Goal: Information Seeking & Learning: Learn about a topic

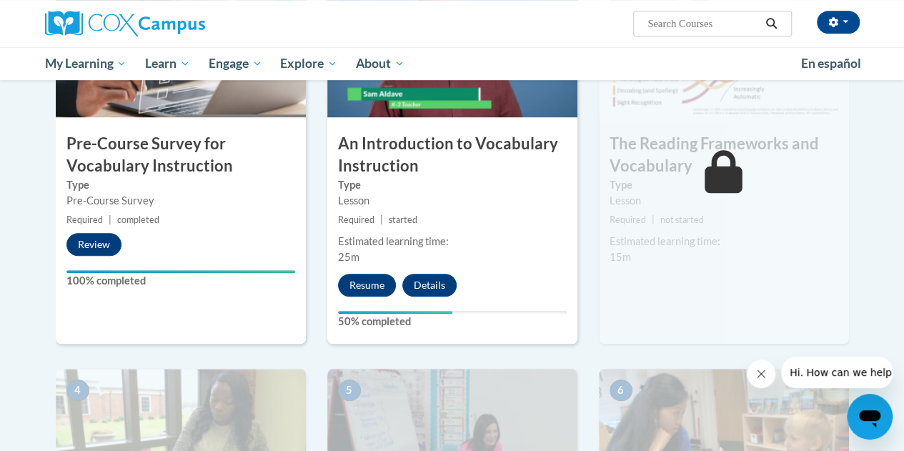
scroll to position [427, 0]
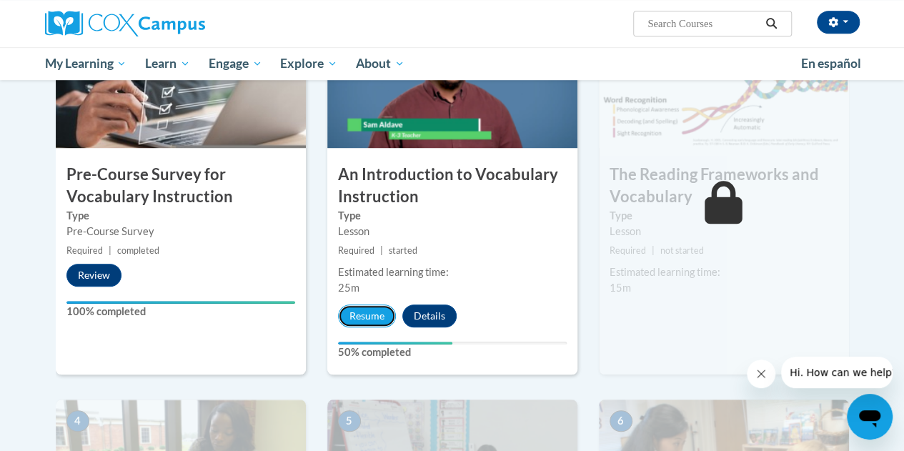
click at [377, 315] on button "Resume" at bounding box center [367, 315] width 58 height 23
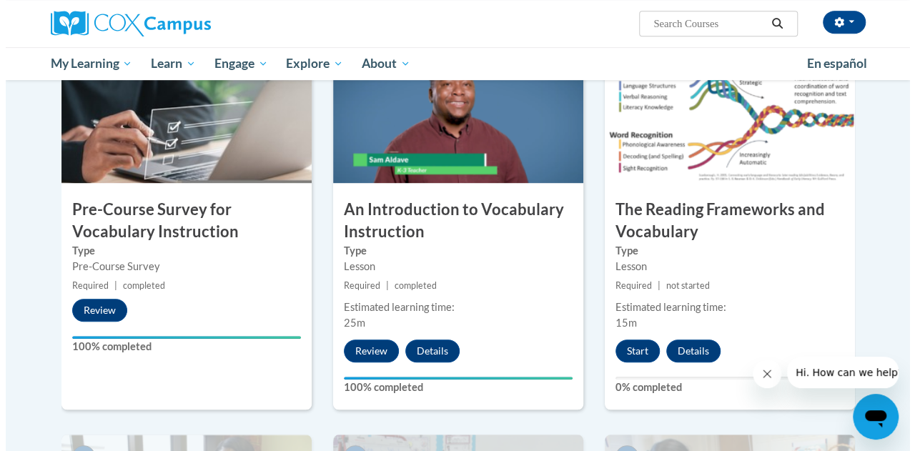
scroll to position [362, 0]
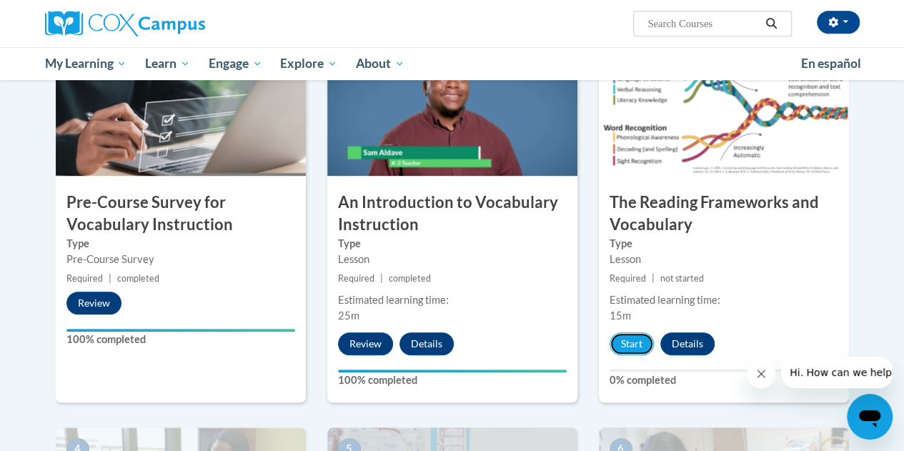
click at [627, 349] on button "Start" at bounding box center [632, 343] width 44 height 23
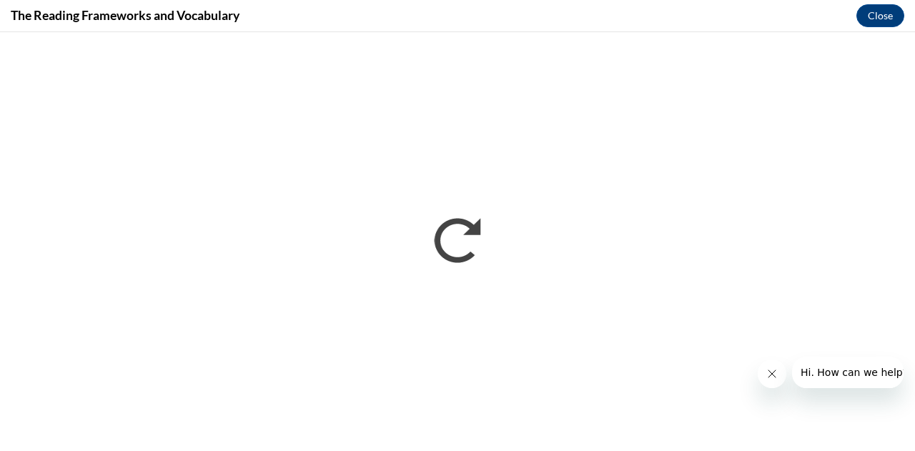
scroll to position [0, 0]
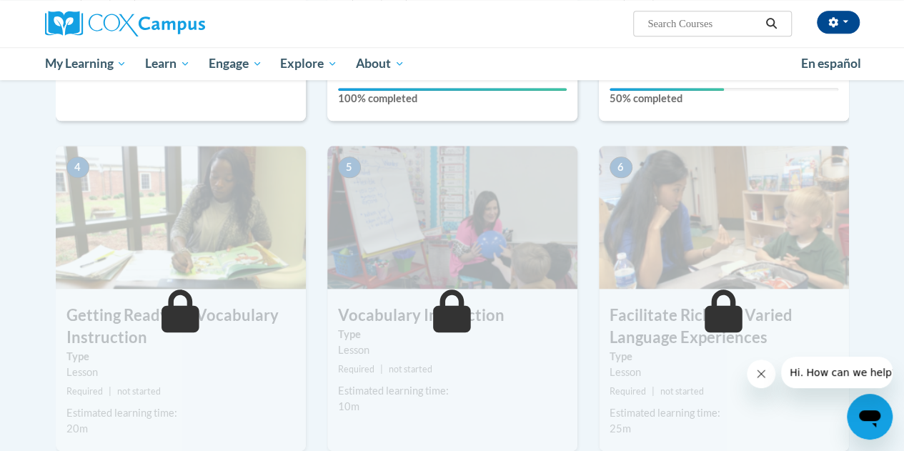
scroll to position [429, 0]
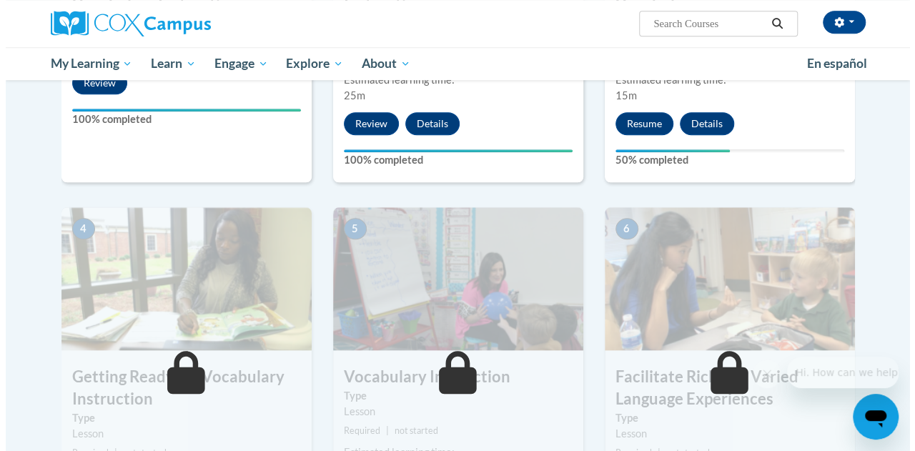
scroll to position [439, 0]
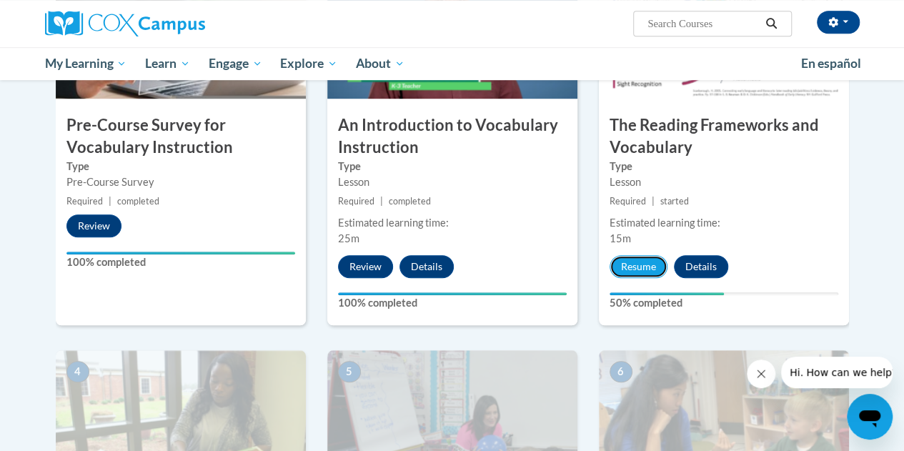
click at [645, 268] on button "Resume" at bounding box center [639, 266] width 58 height 23
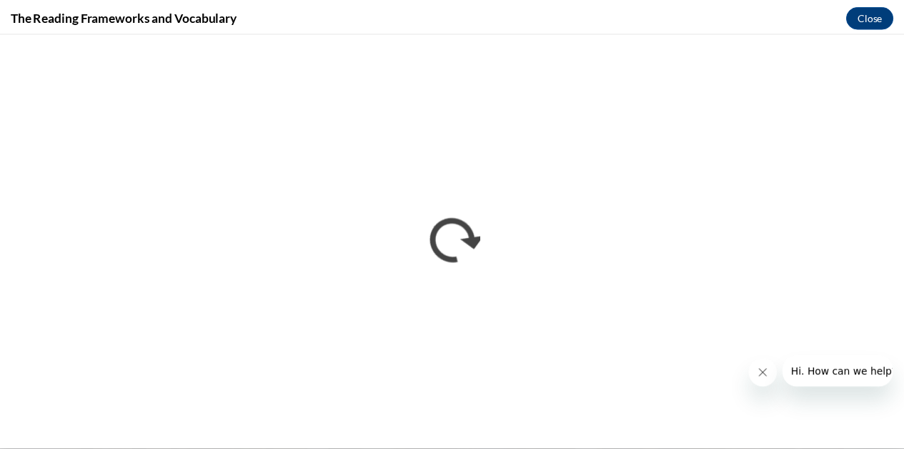
scroll to position [0, 0]
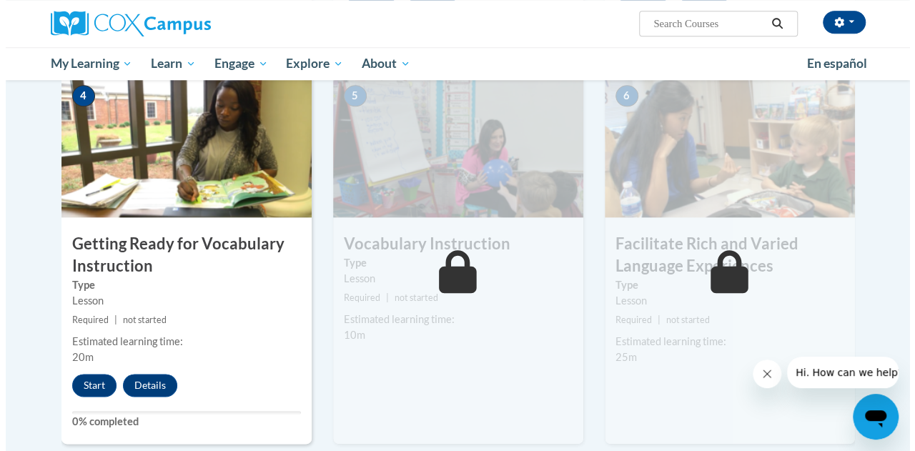
scroll to position [786, 0]
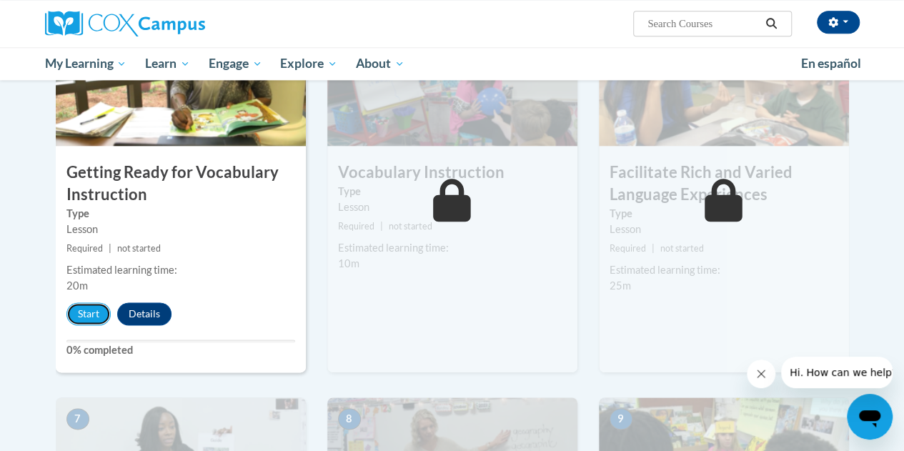
click at [96, 302] on button "Start" at bounding box center [88, 313] width 44 height 23
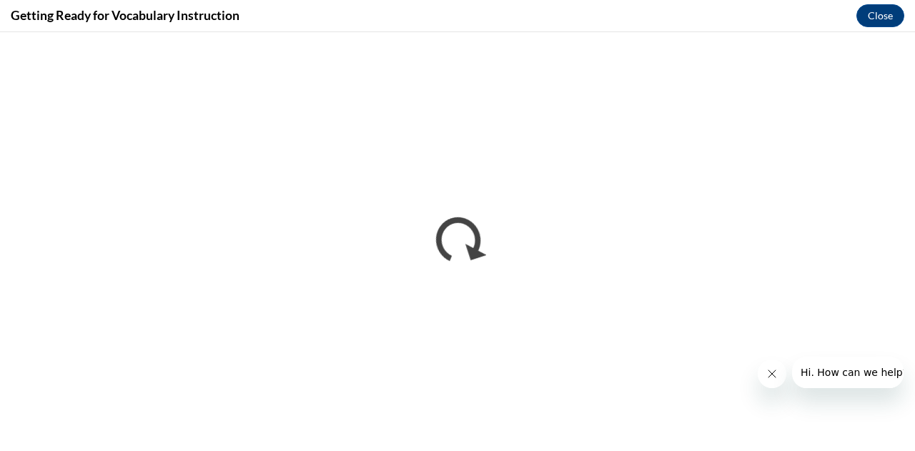
scroll to position [0, 0]
